Goal: Task Accomplishment & Management: Use online tool/utility

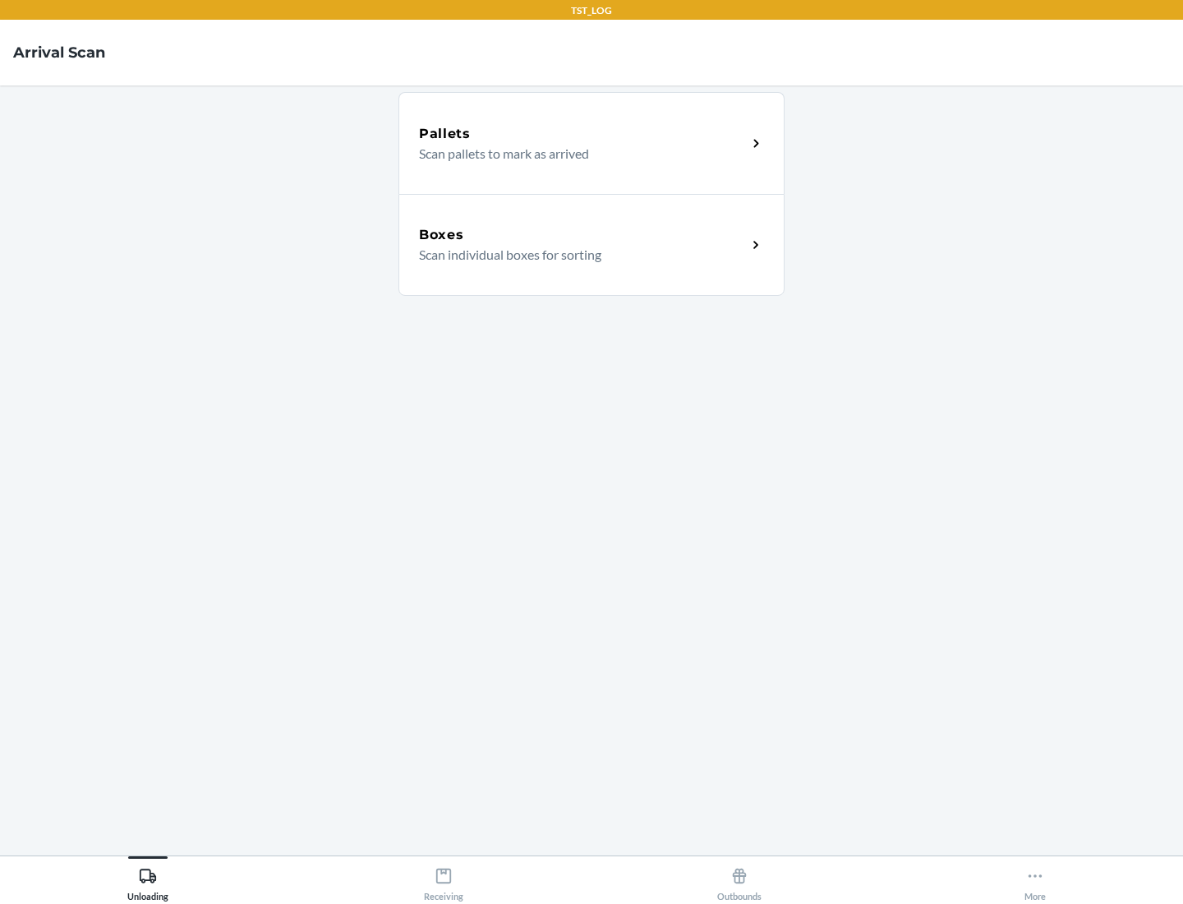
click at [583, 235] on div "Boxes" at bounding box center [583, 235] width 328 height 20
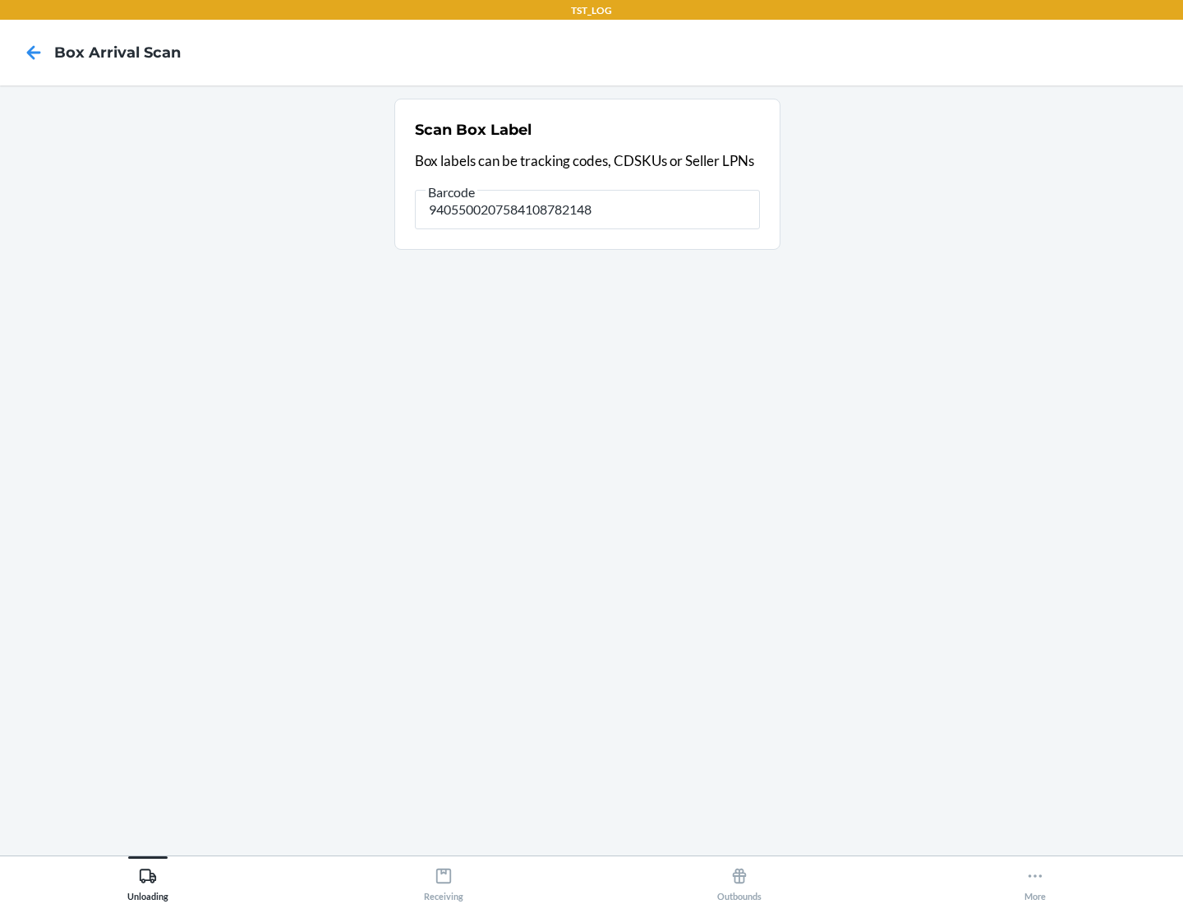
type input "9405500207584108782148"
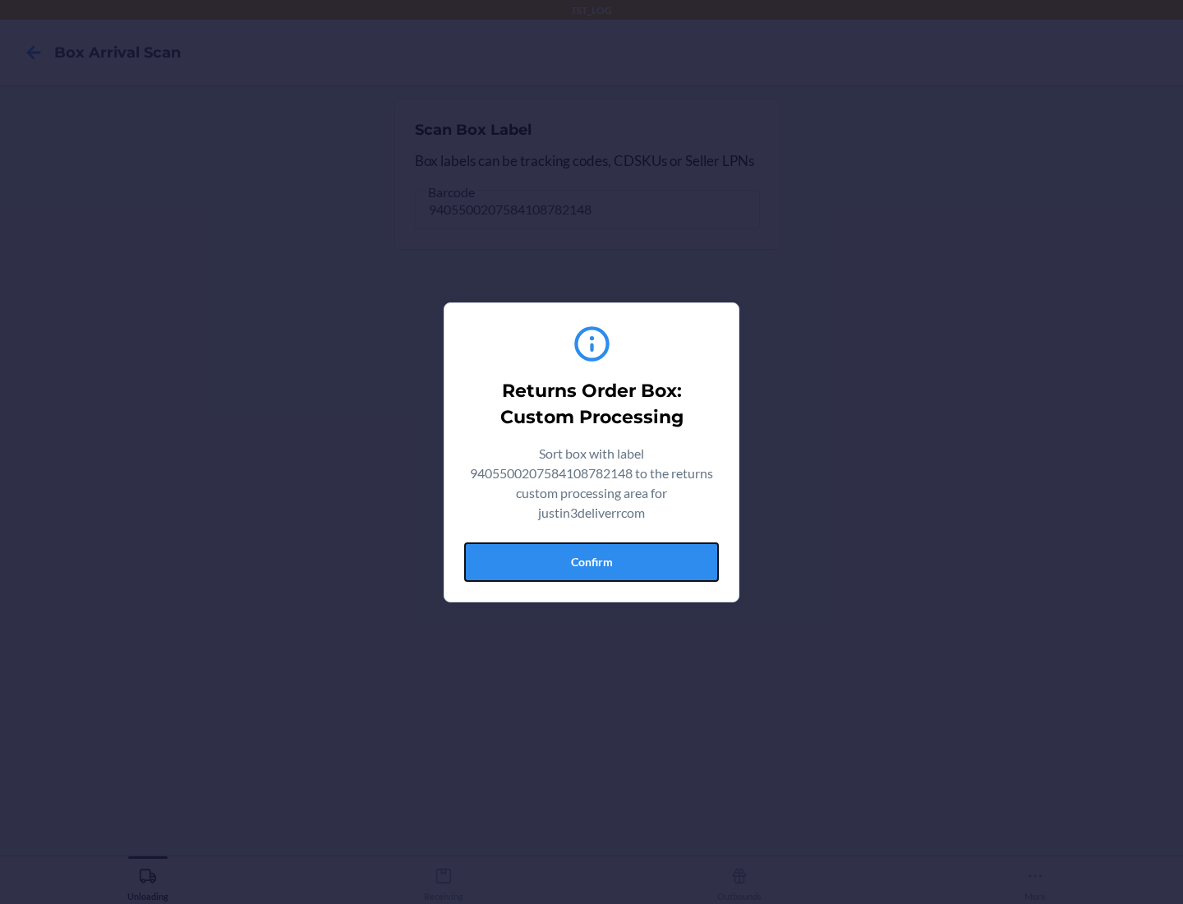
click at [592, 561] on button "Confirm" at bounding box center [591, 561] width 255 height 39
